Goal: Information Seeking & Learning: Find contact information

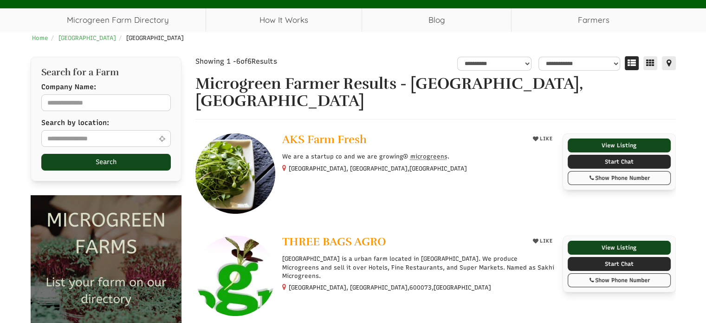
select select "Language Translate Widget"
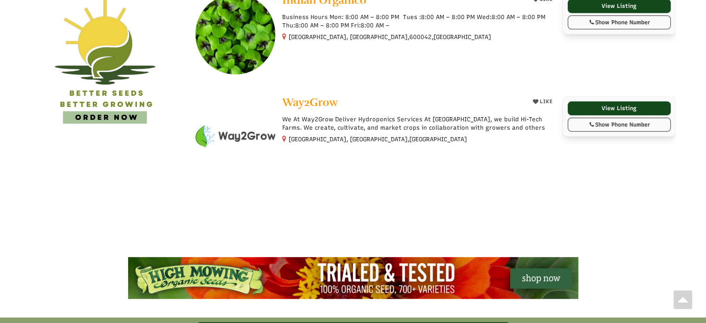
scroll to position [511, 0]
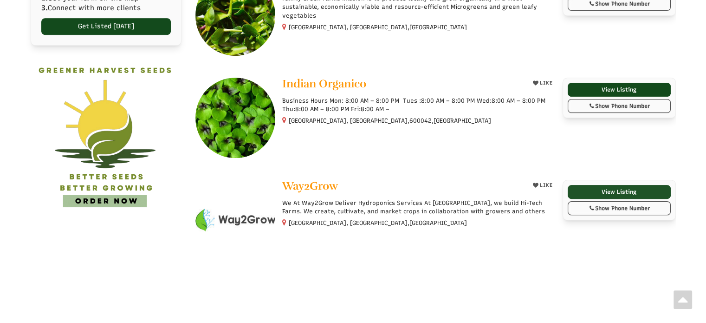
click at [583, 185] on link "View Listing" at bounding box center [619, 192] width 103 height 14
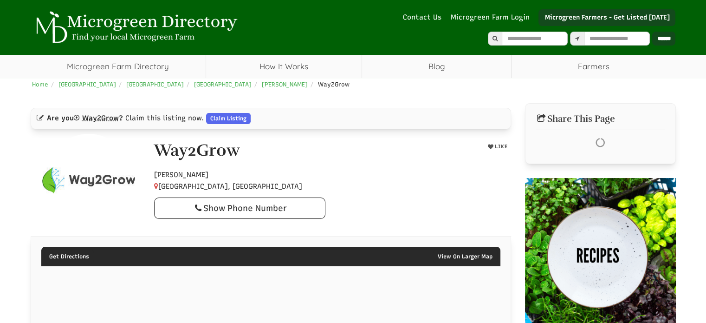
select select "Language Translate Widget"
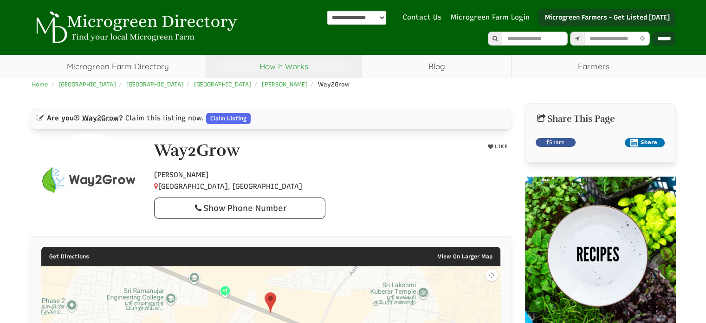
click at [277, 62] on link "How It Works" at bounding box center [284, 66] width 156 height 23
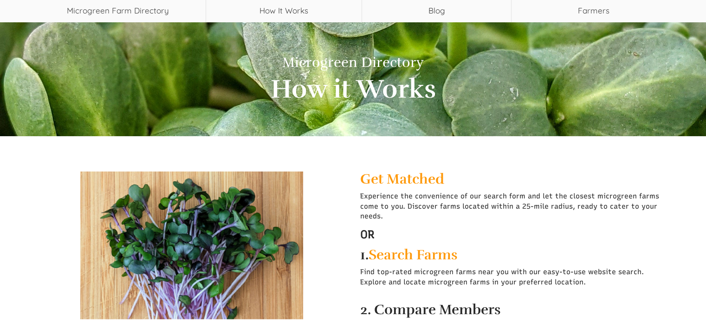
select select "Language Translate Widget"
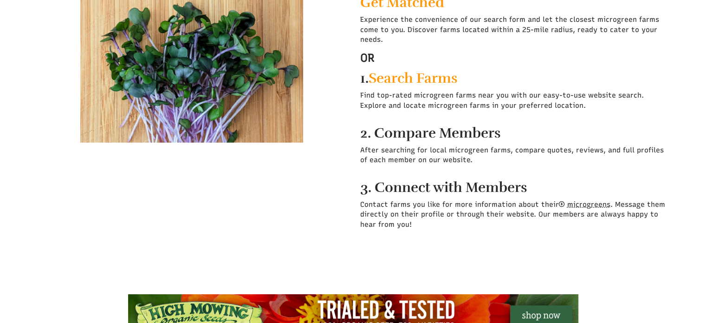
scroll to position [93, 0]
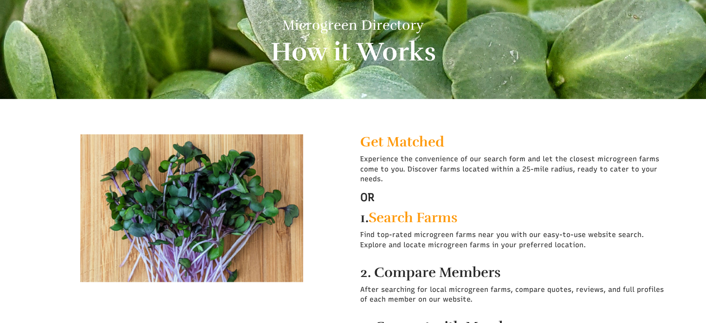
drag, startPoint x: 417, startPoint y: 161, endPoint x: 425, endPoint y: 155, distance: 9.6
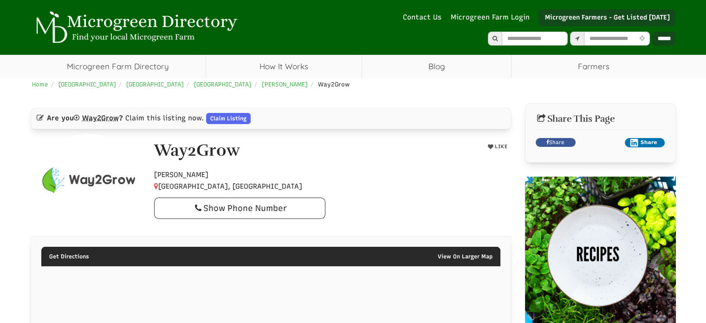
select select "Language Translate Widget"
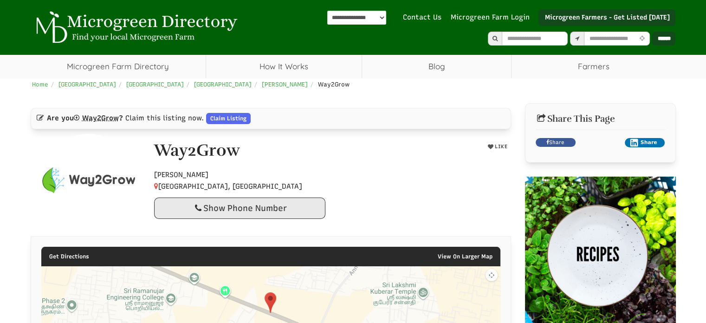
click at [262, 205] on div "Show Phone Number" at bounding box center [240, 207] width 156 height 11
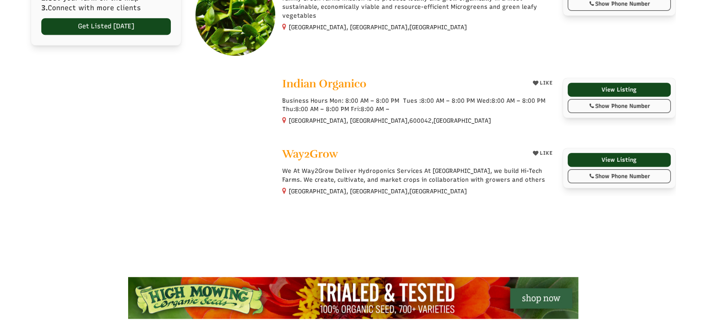
select select "Language Translate Widget"
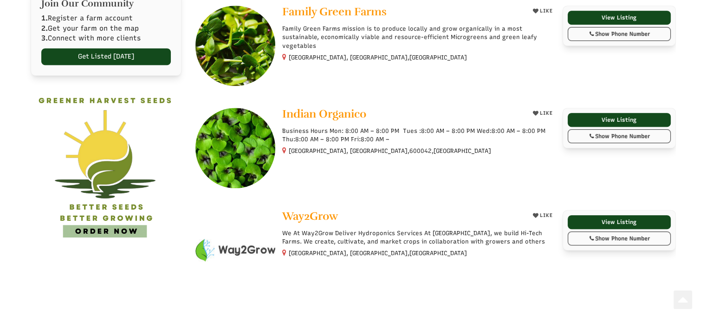
scroll to position [464, 0]
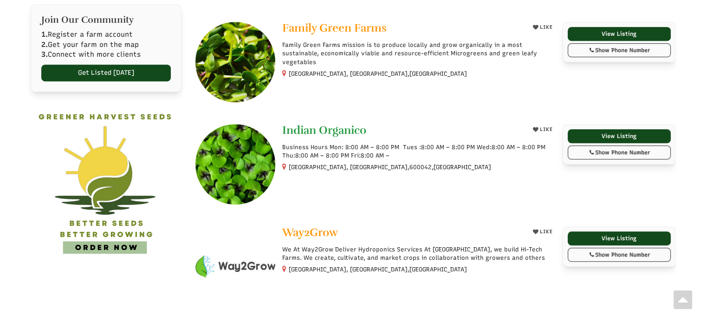
click at [357, 123] on span "Indian Organico" at bounding box center [324, 130] width 84 height 14
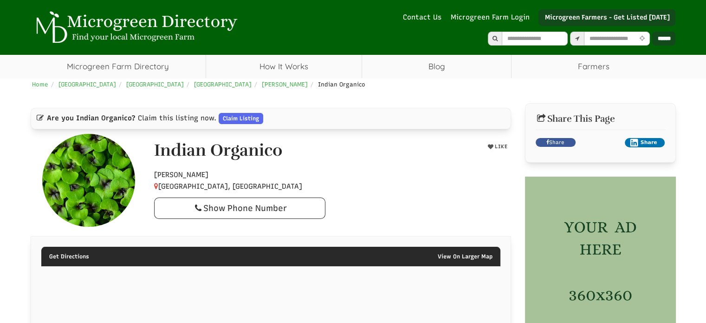
select select "Language Translate Widget"
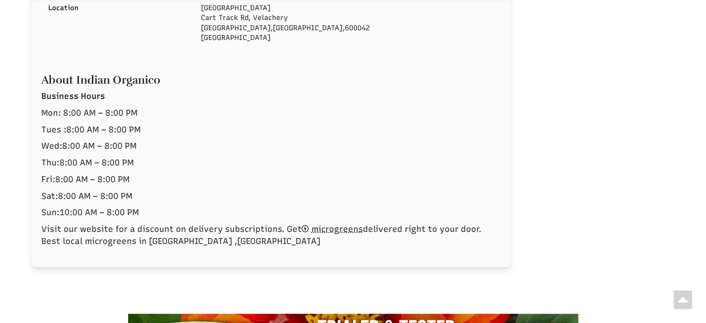
scroll to position [464, 0]
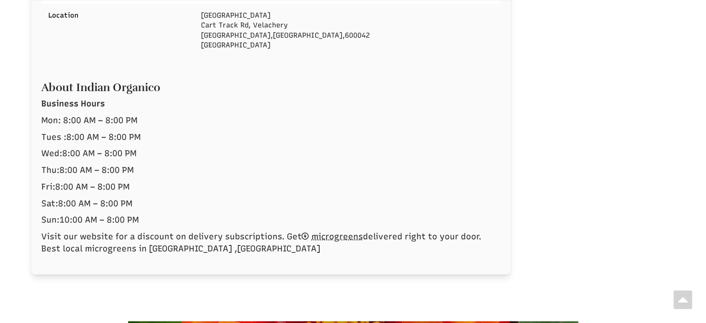
click at [344, 237] on span "microgreens" at bounding box center [338, 236] width 52 height 10
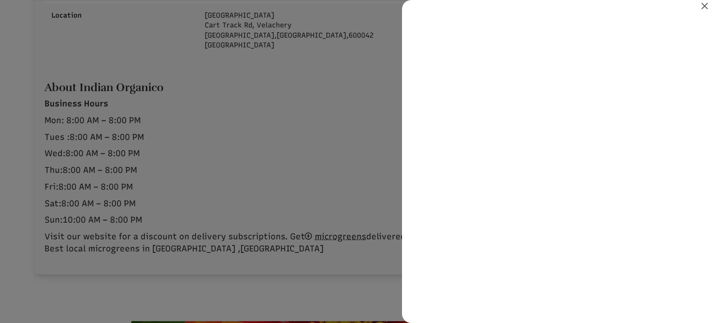
scroll to position [0, 0]
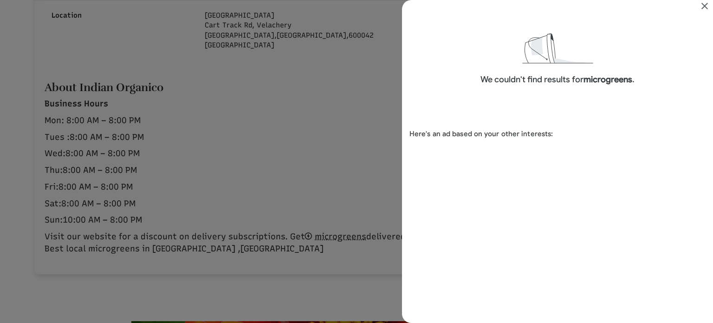
click at [335, 118] on div "Search results for microgreens" at bounding box center [356, 161] width 713 height 323
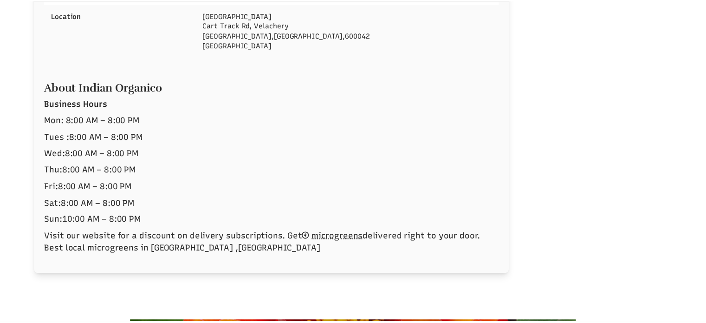
scroll to position [464, 0]
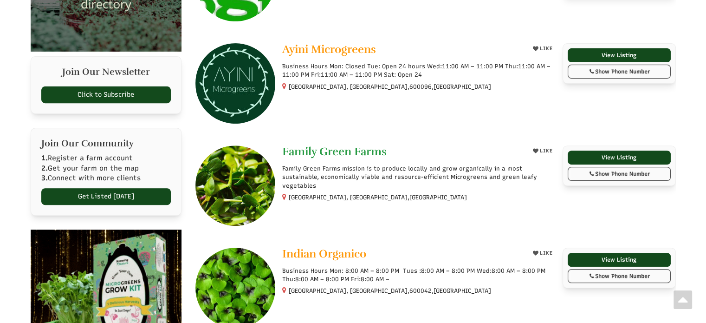
scroll to position [325, 0]
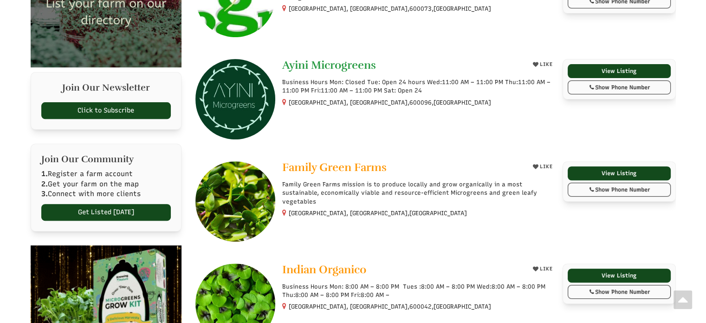
click at [330, 58] on span "Ayini Microgreens" at bounding box center [329, 65] width 94 height 14
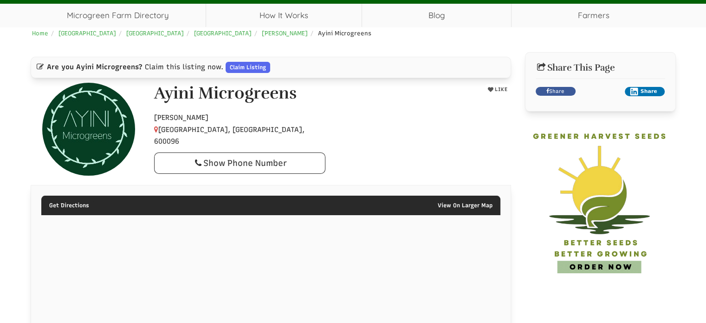
select select "Language Translate Widget"
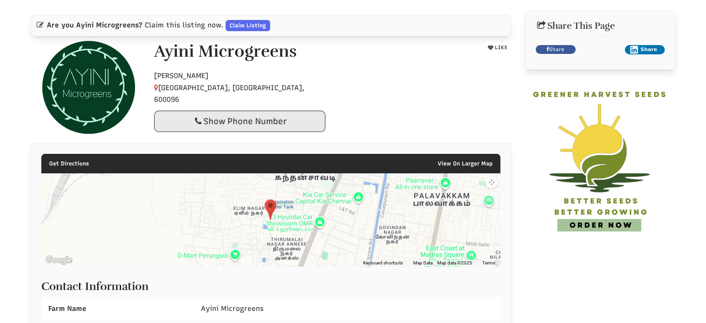
click at [300, 116] on div "Show Phone Number" at bounding box center [240, 121] width 156 height 11
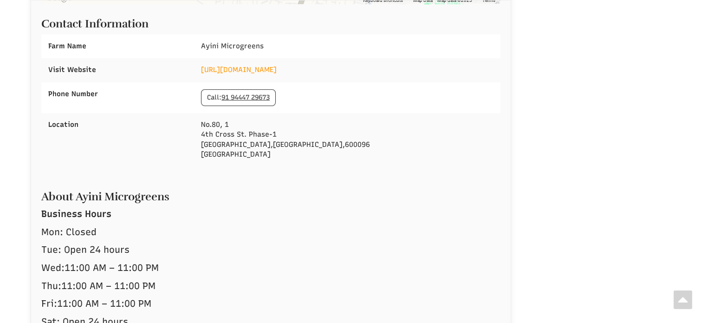
scroll to position [371, 0]
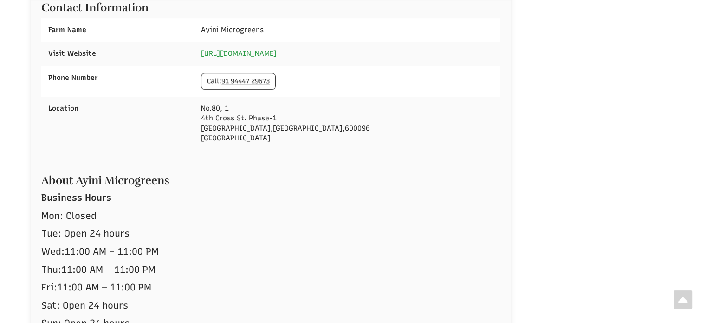
click at [277, 55] on link "[URL][DOMAIN_NAME]" at bounding box center [239, 53] width 76 height 8
